Goal: Entertainment & Leisure: Consume media (video, audio)

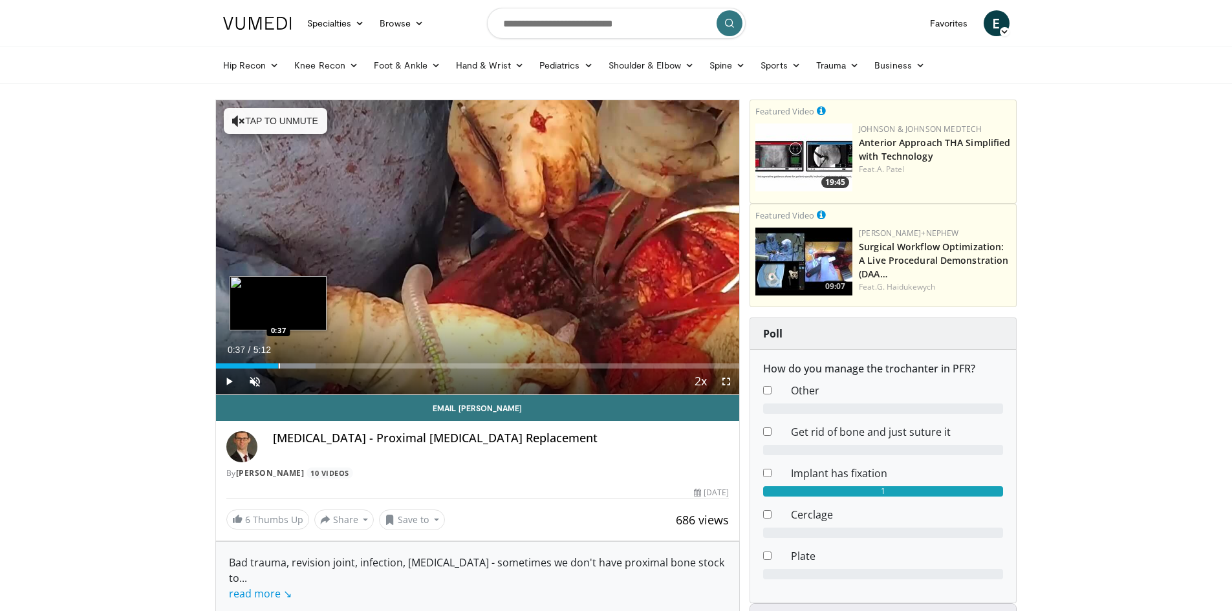
click at [279, 364] on div "Progress Bar" at bounding box center [279, 366] width 1 height 5
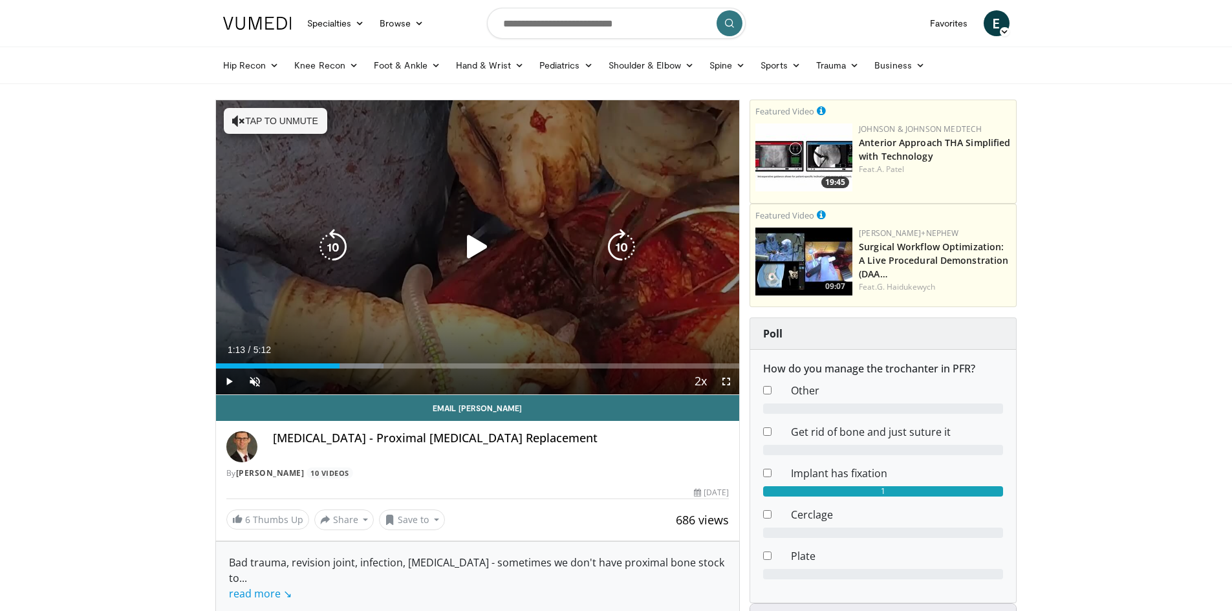
click at [340, 364] on div "Loaded : 32.08% 0:40 0:52" at bounding box center [478, 366] width 524 height 5
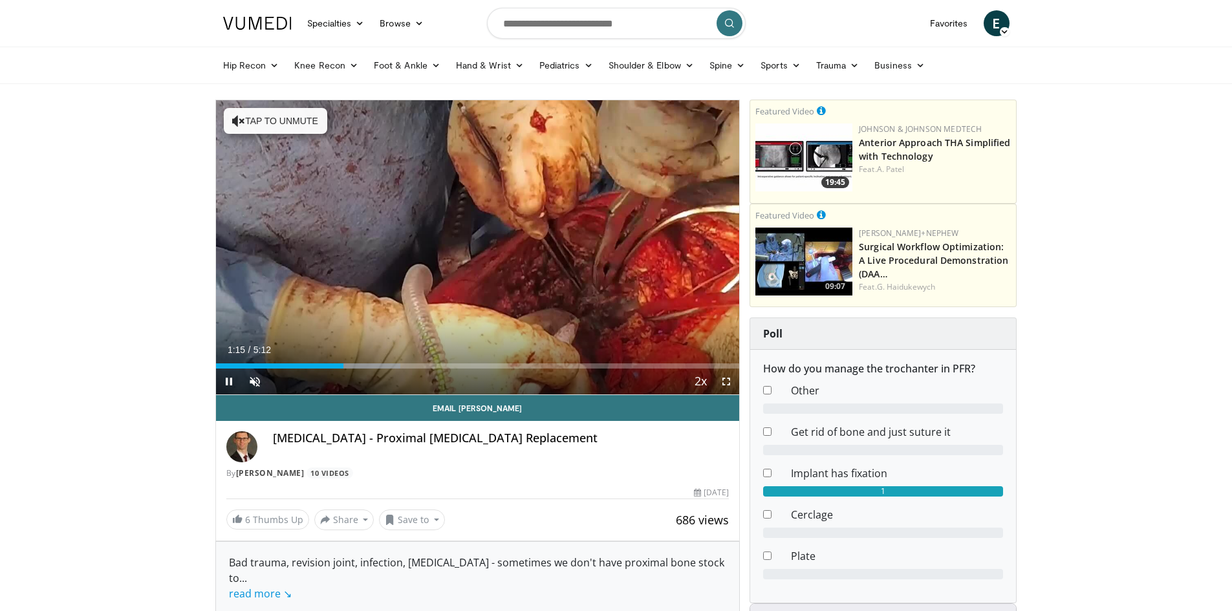
click at [380, 373] on div "Current Time 1:15 / Duration 5:12 Pause Skip Backward Skip Forward Unmute Loade…" at bounding box center [478, 382] width 524 height 26
click at [448, 361] on div "Loaded : 35.29% 1:20 2:18" at bounding box center [478, 362] width 524 height 12
click at [488, 365] on div "Progress Bar" at bounding box center [488, 366] width 1 height 5
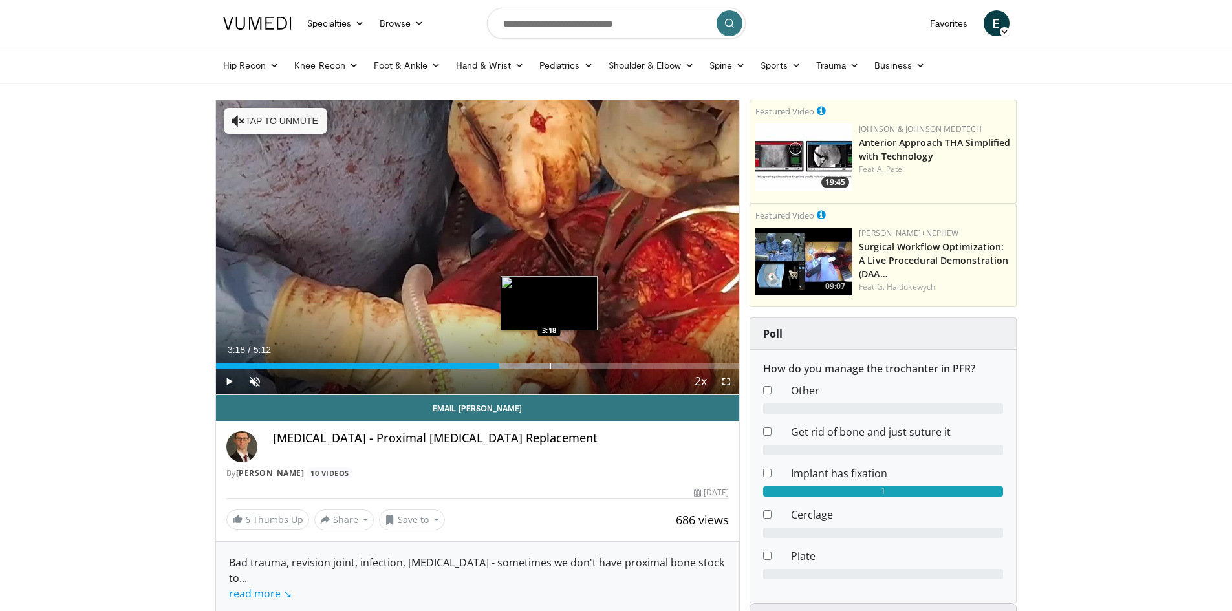
click at [550, 366] on div "Progress Bar" at bounding box center [550, 366] width 1 height 5
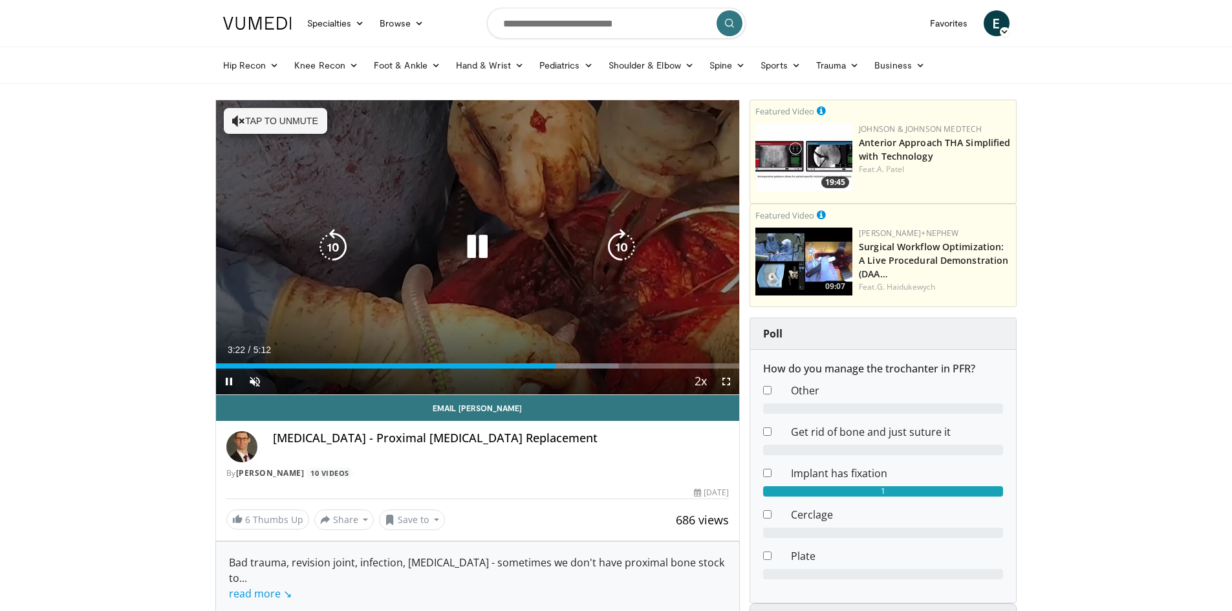
click at [635, 366] on video-js "**********" at bounding box center [478, 247] width 524 height 295
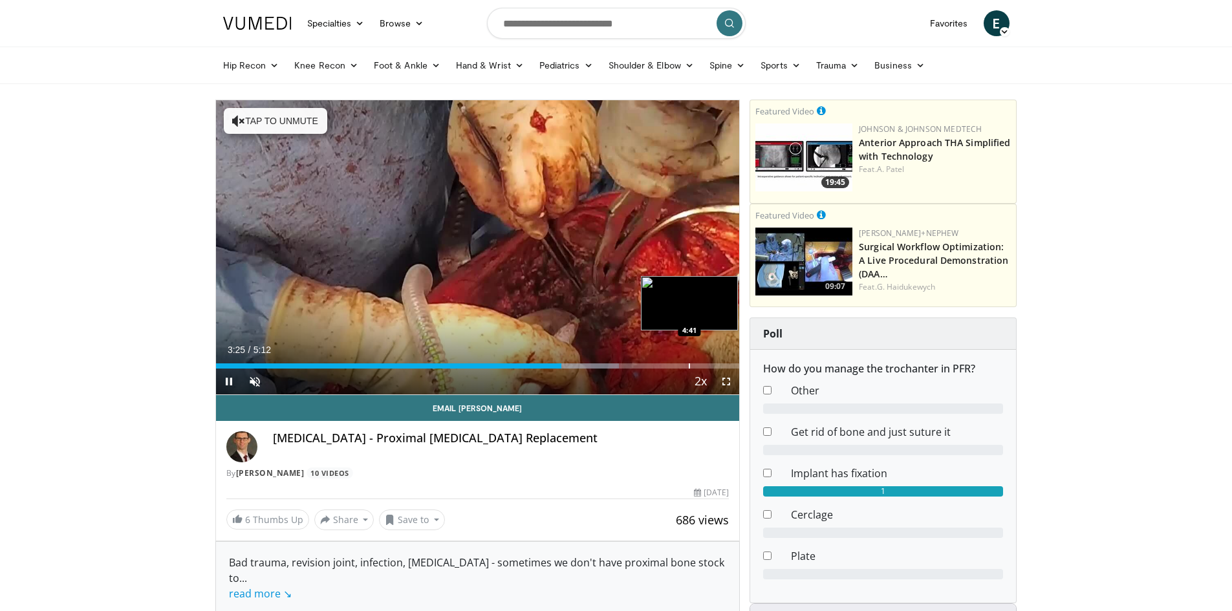
click at [689, 367] on div "Progress Bar" at bounding box center [689, 366] width 1 height 5
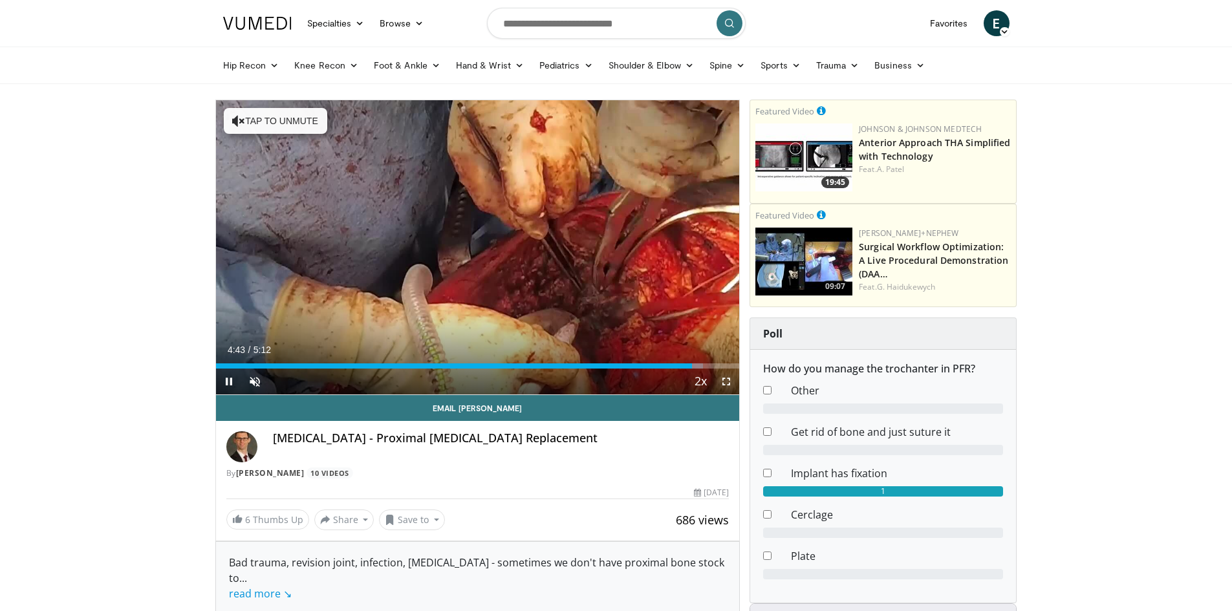
click at [717, 371] on video-js "**********" at bounding box center [478, 247] width 524 height 295
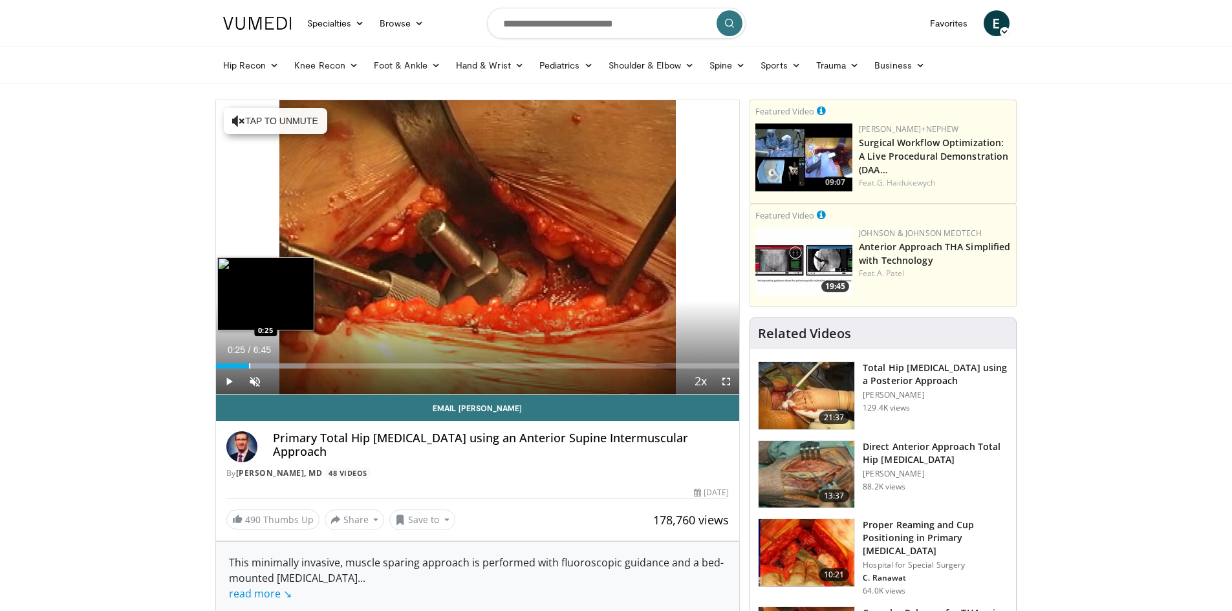
click at [249, 367] on div "Progress Bar" at bounding box center [249, 366] width 1 height 5
click at [283, 367] on div "Progress Bar" at bounding box center [283, 366] width 1 height 5
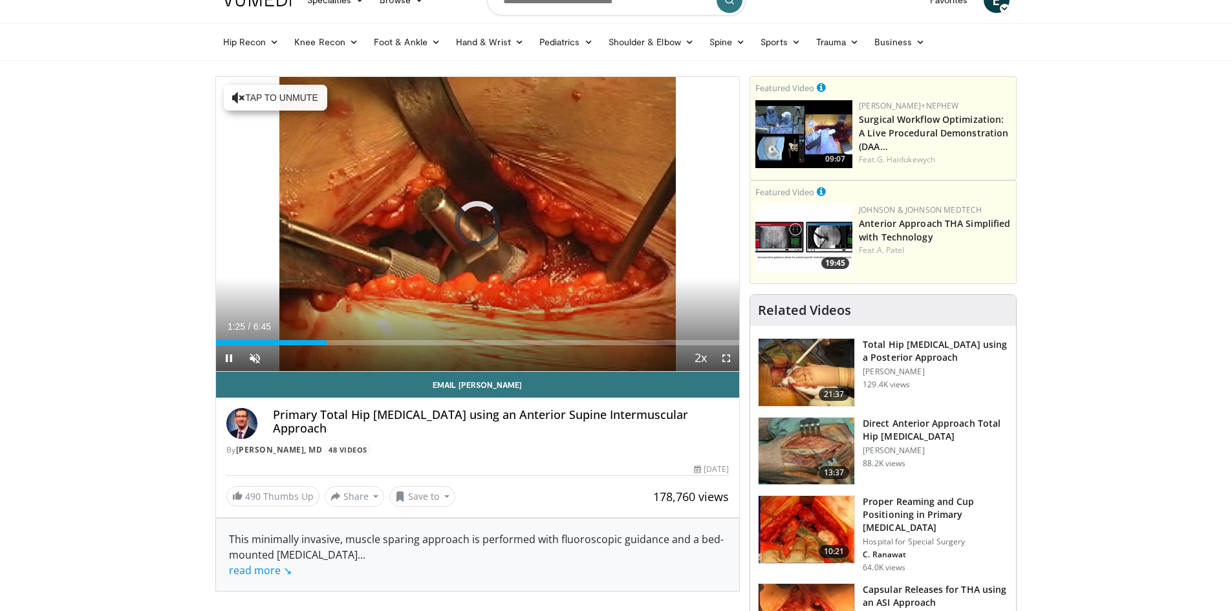
scroll to position [65, 0]
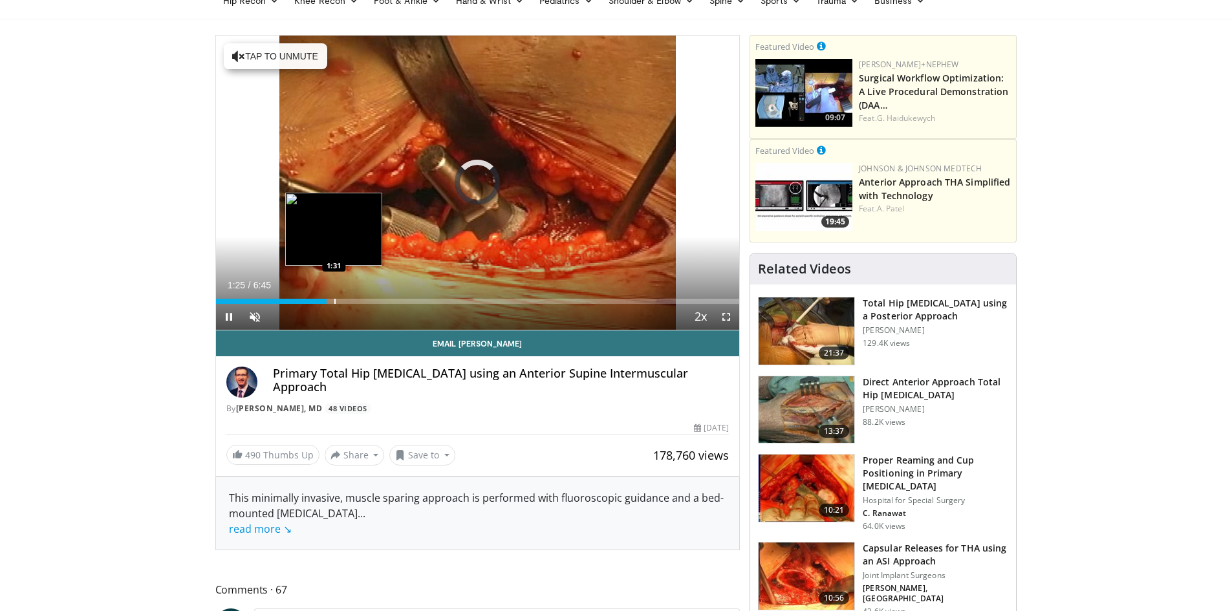
click at [334, 299] on div "Progress Bar" at bounding box center [334, 301] width 1 height 5
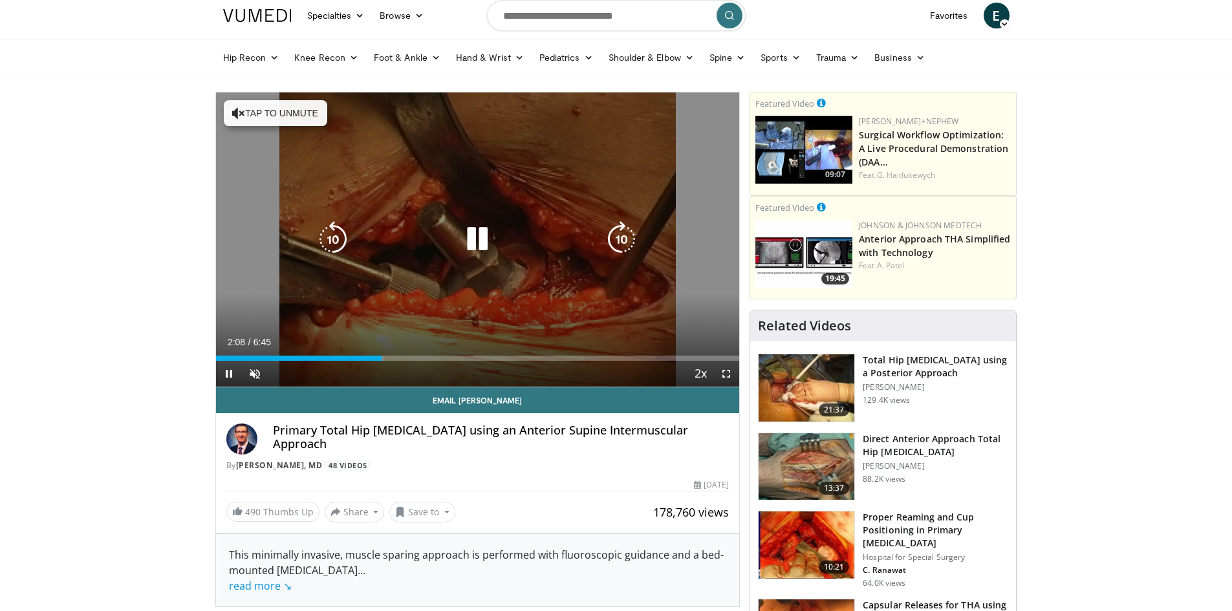
scroll to position [0, 0]
